Goal: Check status: Check status

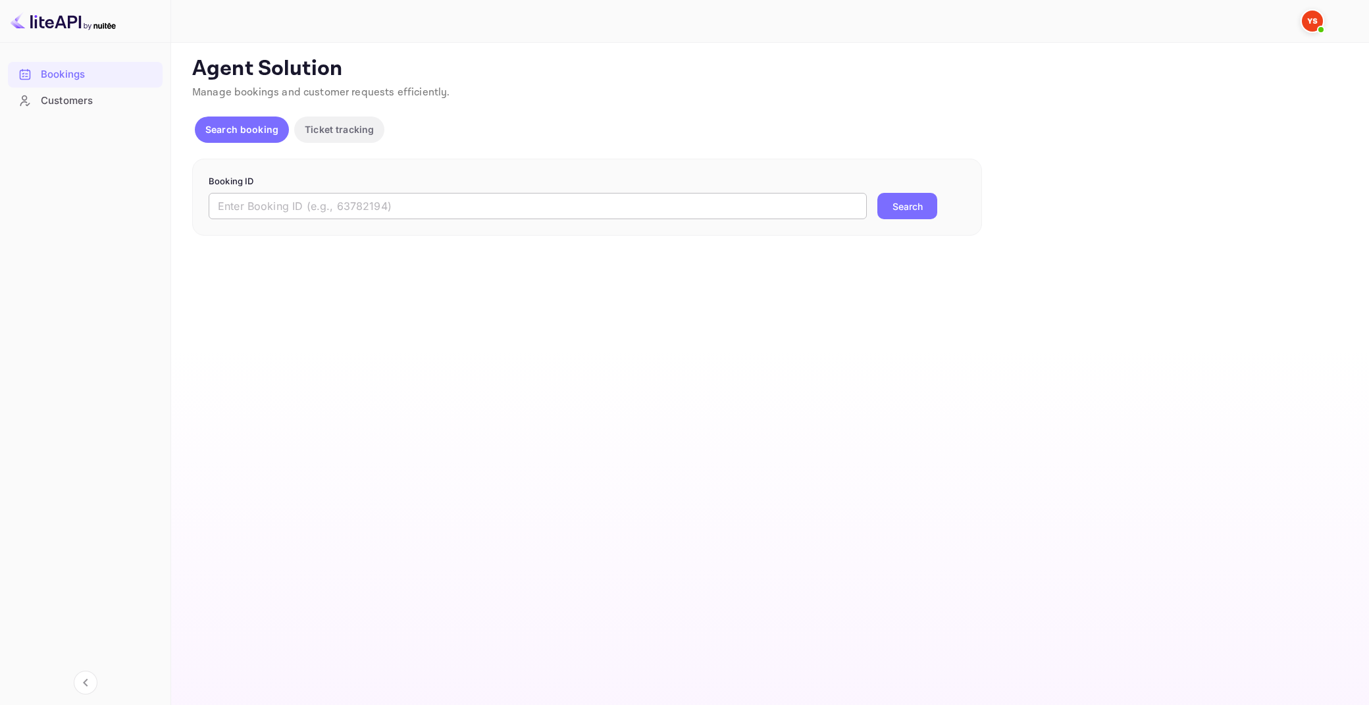
click at [671, 204] on input "text" at bounding box center [538, 206] width 658 height 26
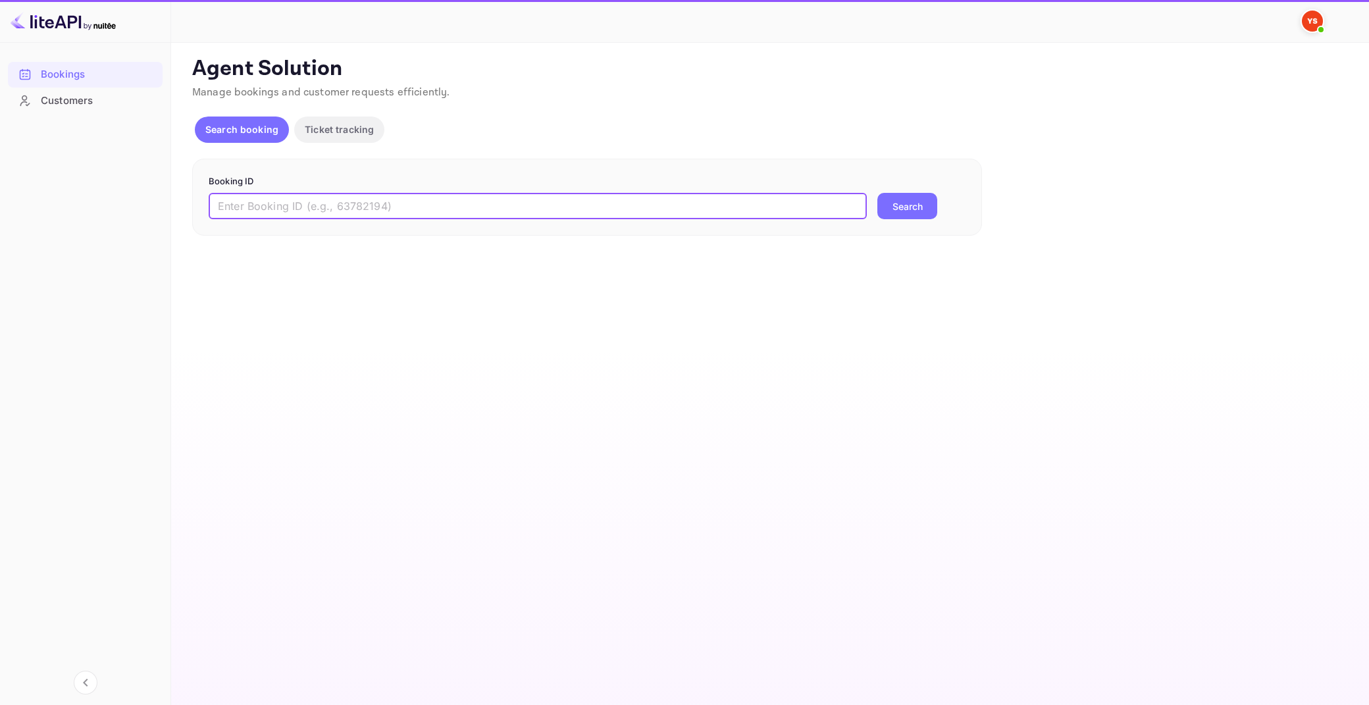
paste input "9374965"
type input "9374965"
click at [877, 193] on button "Search" at bounding box center [907, 206] width 60 height 26
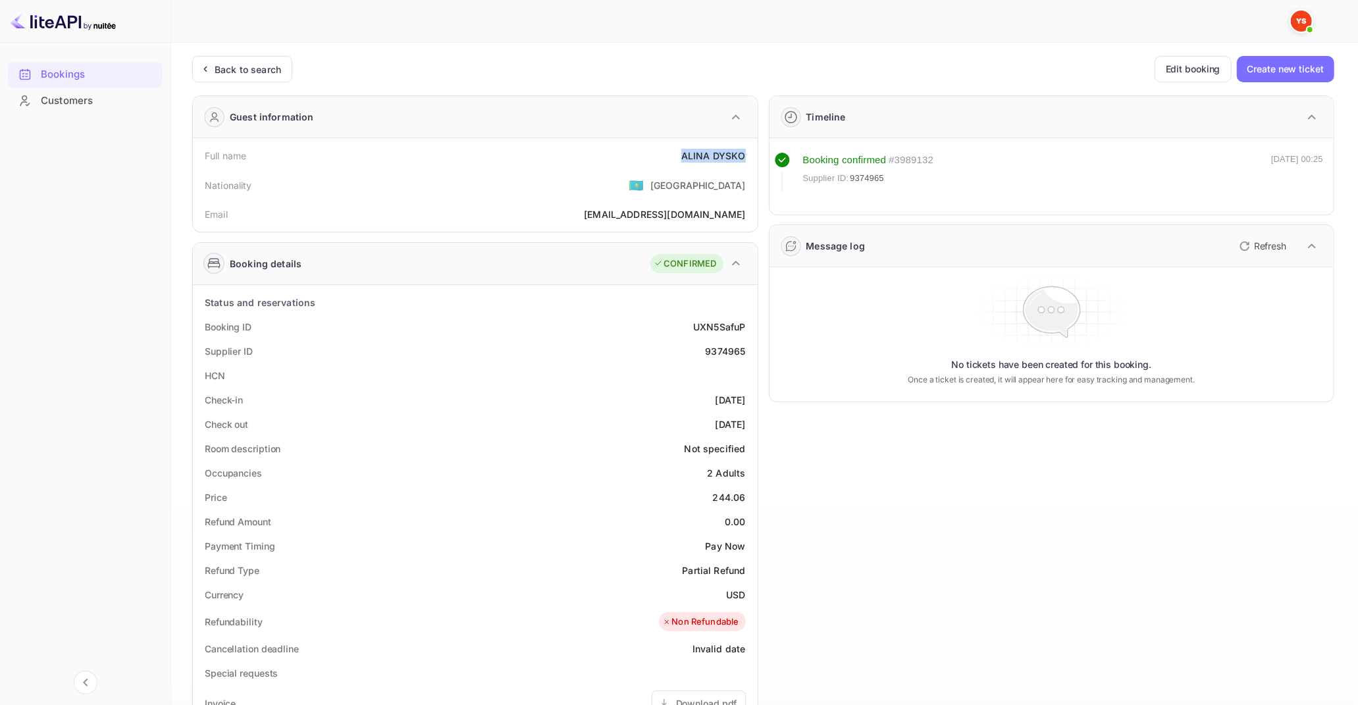
drag, startPoint x: 686, startPoint y: 153, endPoint x: 744, endPoint y: 155, distance: 58.0
click at [744, 155] on div "[PERSON_NAME]" at bounding box center [713, 156] width 64 height 14
copy div "[PERSON_NAME]"
drag, startPoint x: 715, startPoint y: 492, endPoint x: 746, endPoint y: 499, distance: 31.6
click at [746, 499] on div "Price 244.06" at bounding box center [475, 497] width 554 height 24
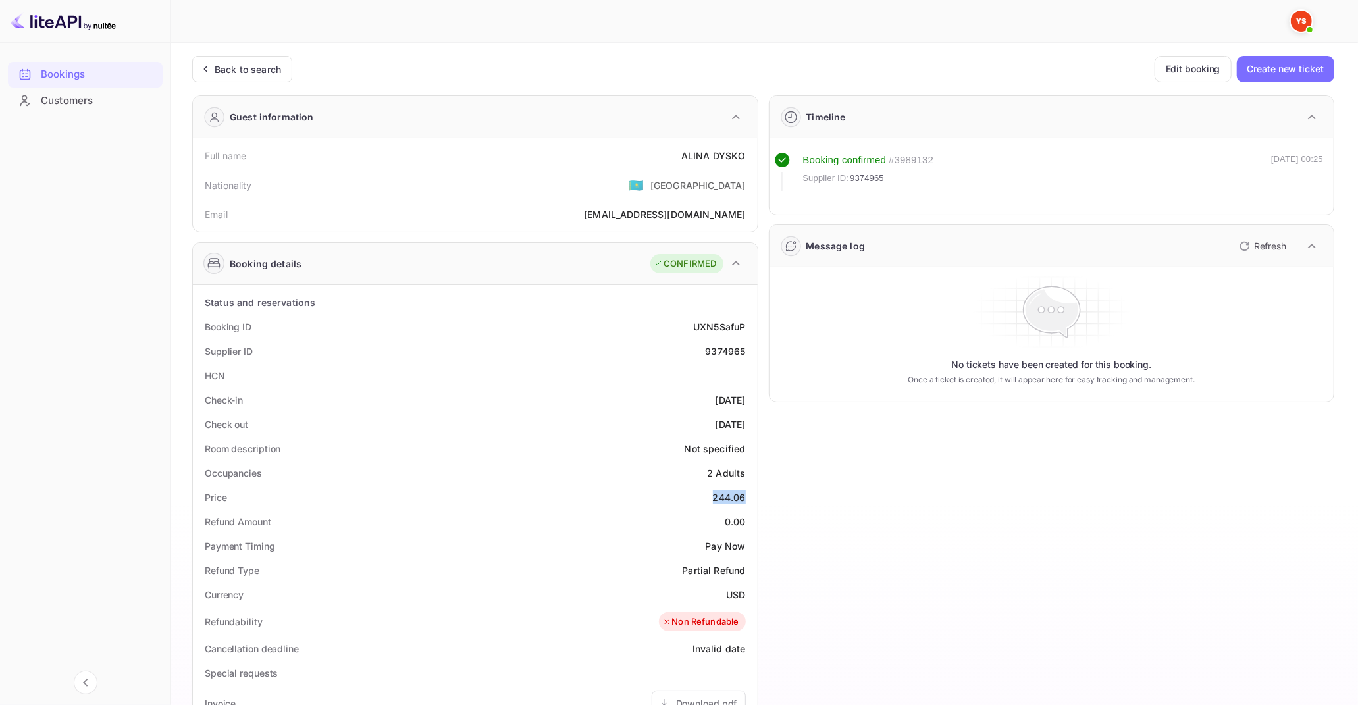
copy div "244.06"
drag, startPoint x: 728, startPoint y: 593, endPoint x: 744, endPoint y: 594, distance: 16.5
click at [744, 594] on div "USD" at bounding box center [735, 595] width 19 height 14
copy div "USD"
